Goal: Information Seeking & Learning: Check status

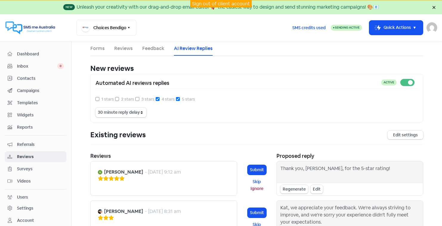
select select "30"
click at [215, 2] on link "Sign out of client account" at bounding box center [221, 4] width 58 height 6
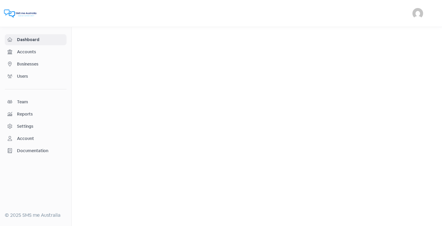
click at [29, 61] on span "Businesses" at bounding box center [40, 64] width 47 height 6
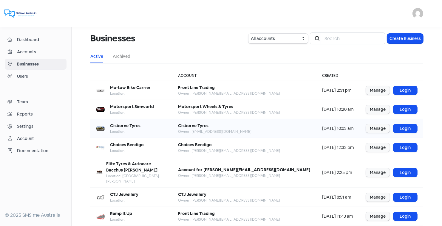
scroll to position [73, 0]
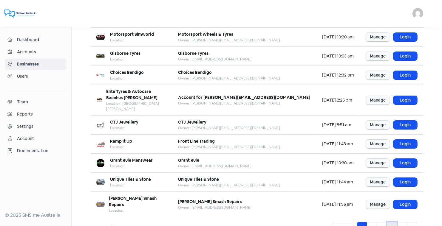
click at [392, 223] on link "4" at bounding box center [392, 228] width 10 height 11
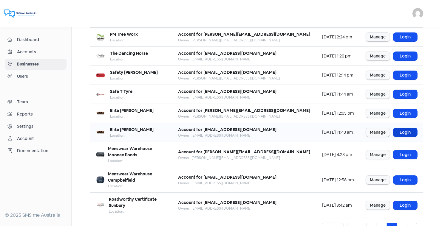
click at [406, 130] on link "Login" at bounding box center [406, 132] width 24 height 9
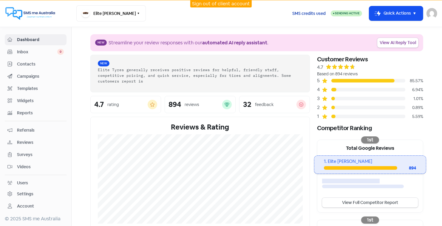
click at [301, 13] on span "SMS credits used" at bounding box center [308, 13] width 33 height 6
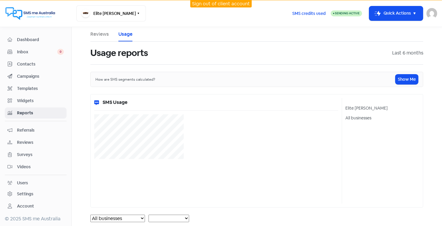
select select "[object Object]"
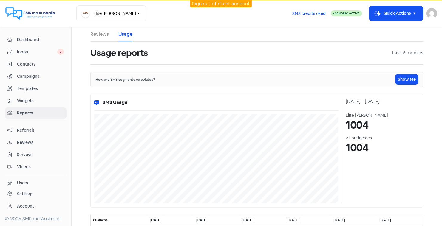
click at [224, 4] on link "Sign out of client account" at bounding box center [221, 4] width 58 height 6
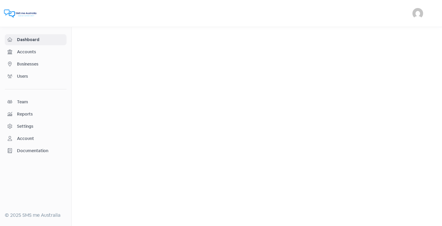
click at [33, 64] on span "Businesses" at bounding box center [40, 64] width 47 height 6
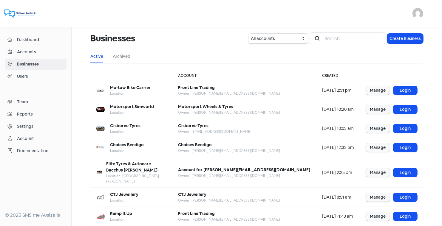
scroll to position [73, 0]
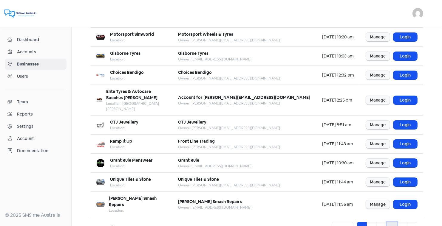
click at [394, 223] on link "4" at bounding box center [392, 228] width 10 height 11
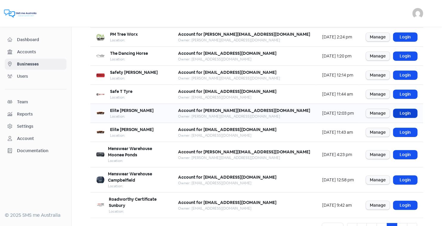
click at [407, 112] on link "Login" at bounding box center [406, 113] width 24 height 9
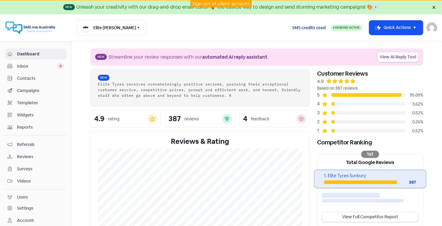
click at [316, 28] on span "SMS credits used" at bounding box center [308, 28] width 33 height 6
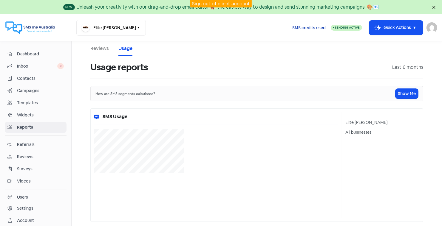
select select "[object Object]"
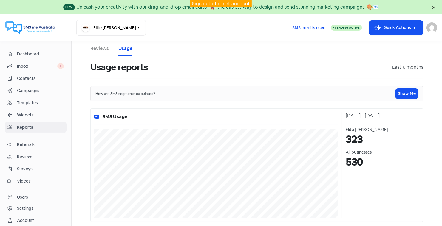
click at [227, 3] on link "Sign out of client account" at bounding box center [221, 4] width 58 height 6
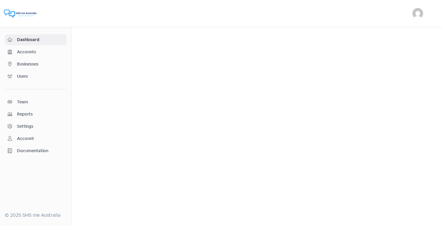
click at [26, 64] on span "Businesses" at bounding box center [40, 64] width 47 height 6
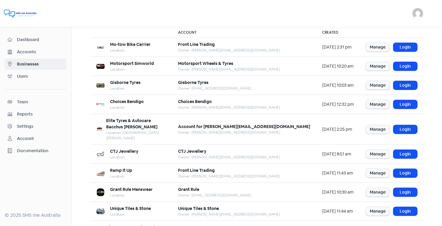
scroll to position [48, 0]
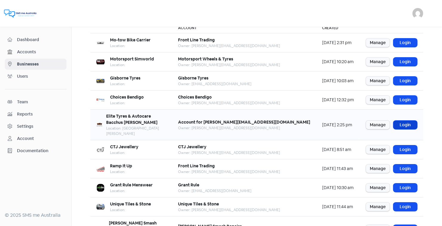
click at [406, 121] on link "Login" at bounding box center [406, 125] width 24 height 9
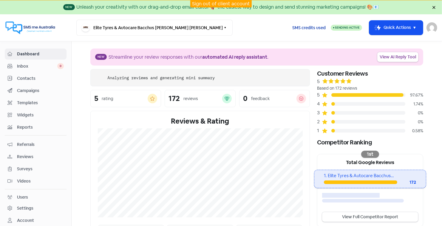
click at [312, 27] on span "SMS credits used" at bounding box center [308, 28] width 33 height 6
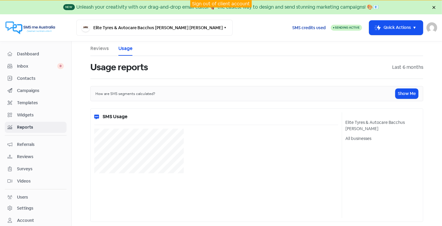
select select "[object Object]"
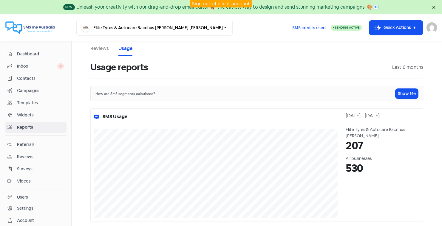
click at [209, 2] on link "Sign out of client account" at bounding box center [221, 4] width 58 height 6
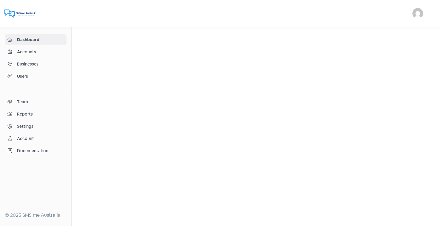
click at [35, 61] on span "Businesses" at bounding box center [40, 64] width 47 height 6
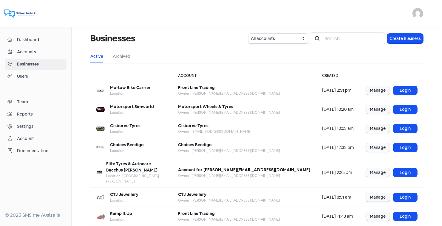
scroll to position [14, 0]
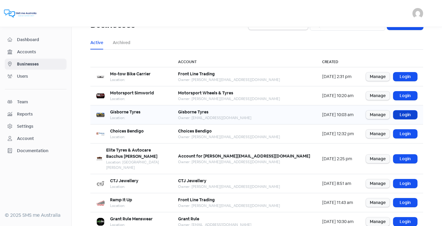
click at [402, 116] on link "Login" at bounding box center [406, 115] width 24 height 9
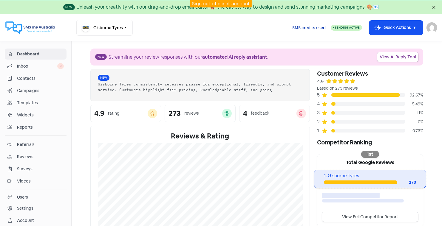
click at [308, 27] on span "SMS credits used" at bounding box center [308, 28] width 33 height 6
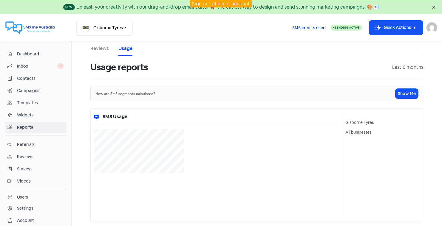
select select "[object Object]"
click at [28, 52] on span "Dashboard" at bounding box center [40, 54] width 47 height 6
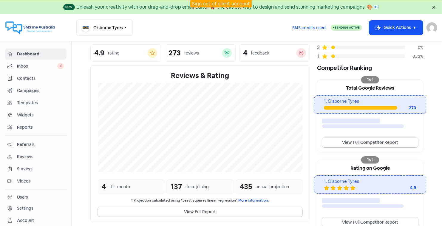
scroll to position [83, 0]
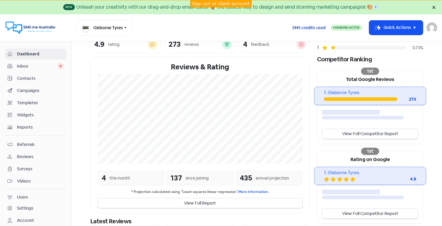
click at [309, 28] on span "SMS credits used" at bounding box center [308, 28] width 33 height 6
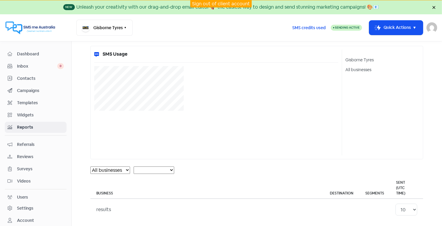
select select "[object Object]"
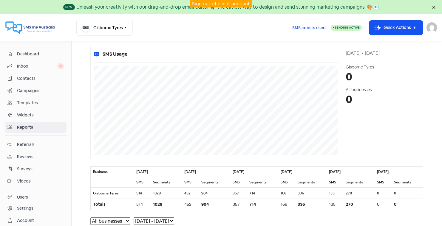
click at [215, 3] on link "Sign out of client account" at bounding box center [221, 4] width 58 height 6
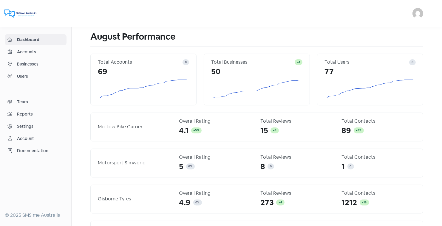
click at [24, 61] on span "Businesses" at bounding box center [40, 64] width 47 height 6
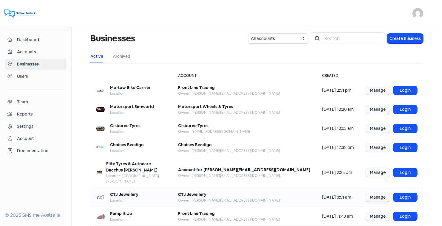
scroll to position [73, 0]
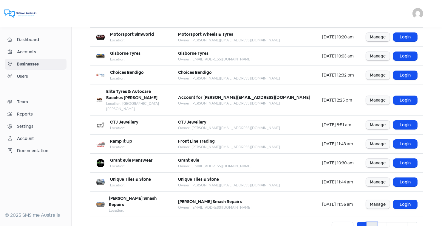
click at [370, 223] on link "2" at bounding box center [372, 228] width 10 height 11
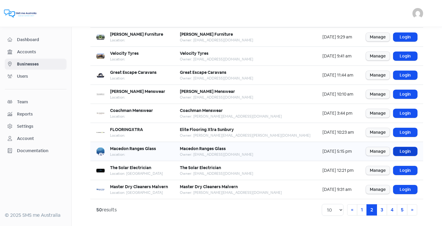
click at [405, 148] on link "Login" at bounding box center [406, 151] width 24 height 9
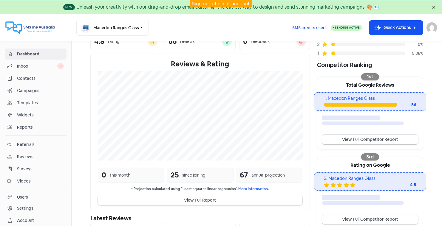
scroll to position [87, 0]
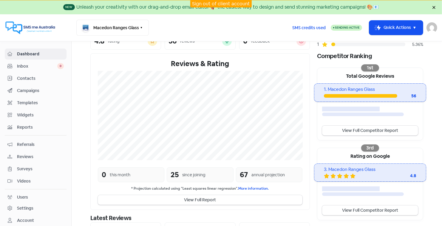
click at [27, 154] on span "Reviews" at bounding box center [40, 157] width 47 height 6
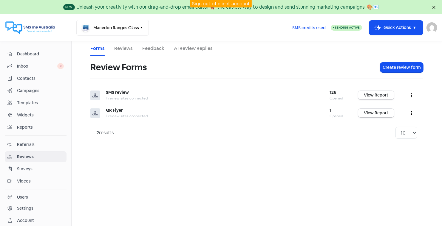
click at [197, 48] on link "AI Review Replies" at bounding box center [193, 48] width 39 height 7
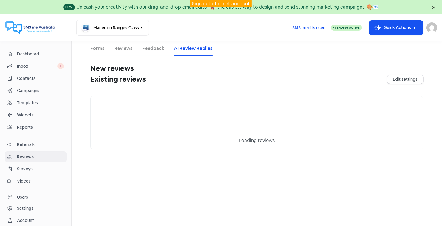
select select "30"
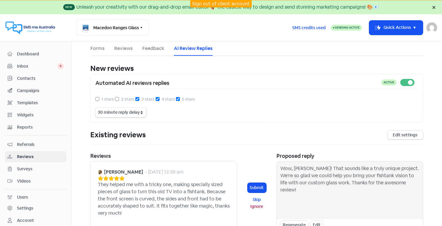
click at [209, 2] on link "Sign out of client account" at bounding box center [221, 4] width 58 height 6
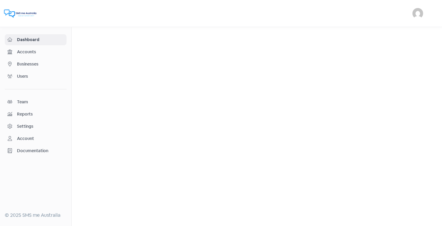
click at [33, 63] on span "Businesses" at bounding box center [40, 64] width 47 height 6
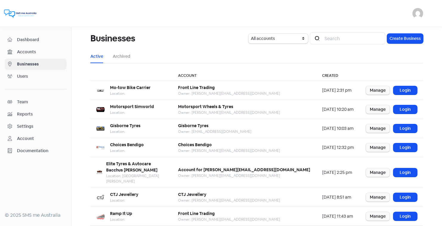
scroll to position [73, 0]
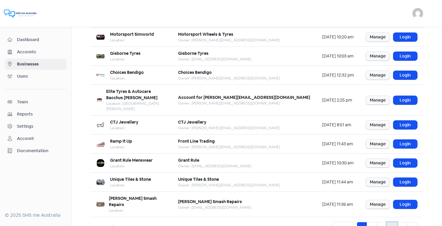
click at [391, 223] on link "4" at bounding box center [392, 228] width 10 height 11
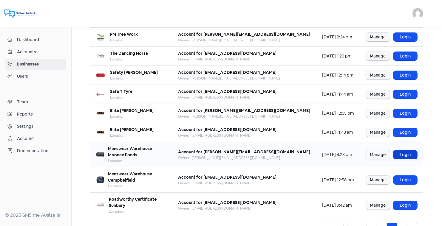
click at [404, 151] on link "Login" at bounding box center [406, 155] width 24 height 9
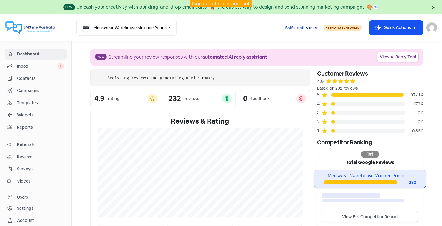
click at [303, 28] on span "SMS credits used" at bounding box center [301, 28] width 33 height 6
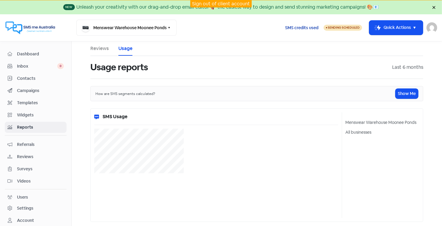
select select "[object Object]"
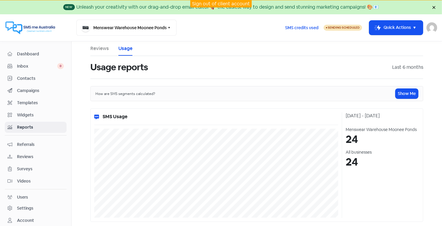
click at [226, 4] on link "Sign out of client account" at bounding box center [221, 4] width 58 height 6
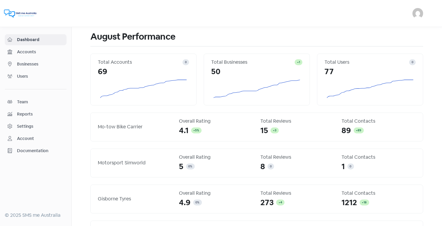
click at [36, 64] on span "Businesses" at bounding box center [40, 64] width 47 height 6
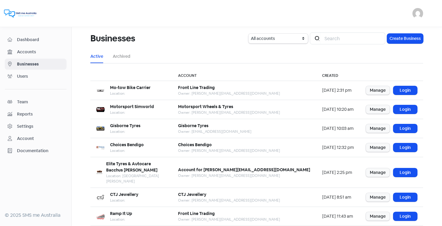
scroll to position [73, 0]
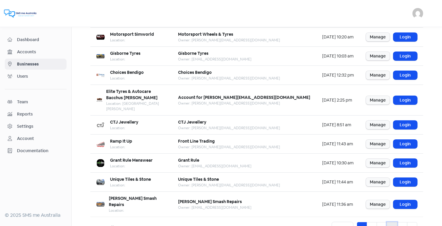
click at [393, 223] on link "4" at bounding box center [392, 228] width 10 height 11
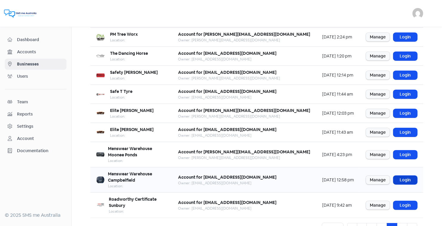
click at [407, 176] on link "Login" at bounding box center [406, 180] width 24 height 9
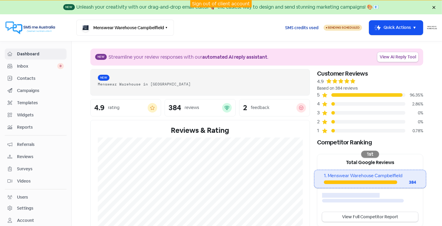
click at [299, 28] on span "SMS credits used" at bounding box center [301, 28] width 33 height 6
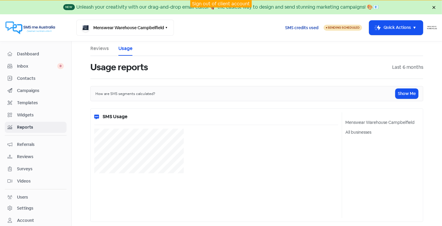
select select "[object Object]"
